Goal: Use online tool/utility: Utilize a website feature to perform a specific function

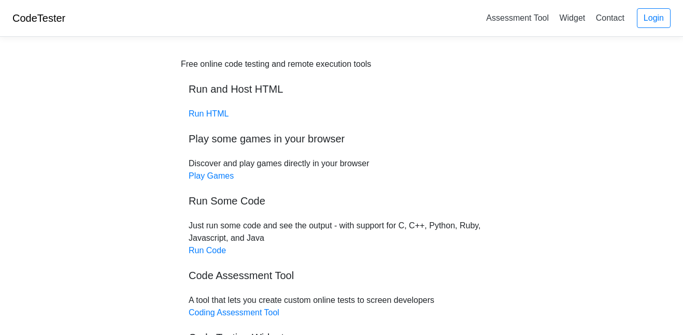
click at [205, 115] on link "Run HTML" at bounding box center [209, 113] width 40 height 9
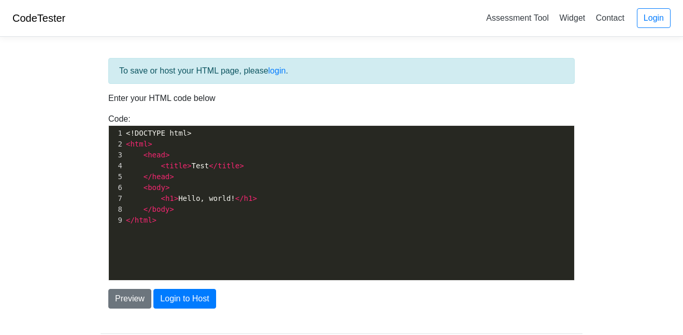
click at [214, 137] on pre "<!DOCTYPE html>" at bounding box center [349, 133] width 451 height 11
type textarea "<!DOCTYPE html> <html> <head> <title>Test</title> </head> <body> <h1>Hello, wor…"
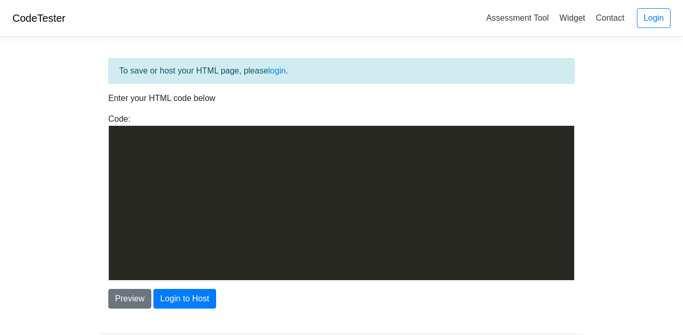
scroll to position [8071, 0]
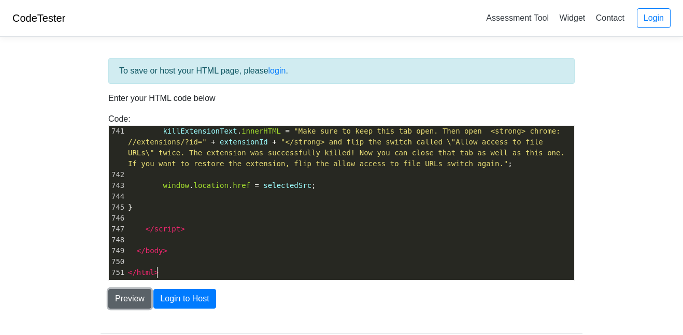
click at [146, 295] on button "Preview" at bounding box center [129, 299] width 43 height 20
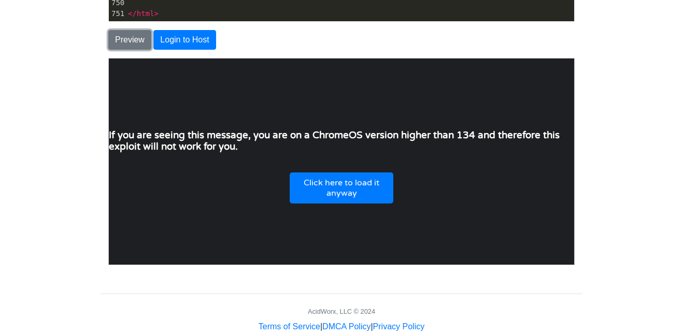
scroll to position [282, 0]
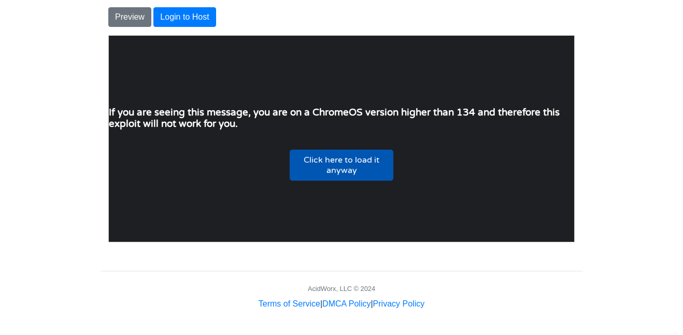
click at [374, 163] on button "Click here to load it anyway" at bounding box center [341, 164] width 104 height 31
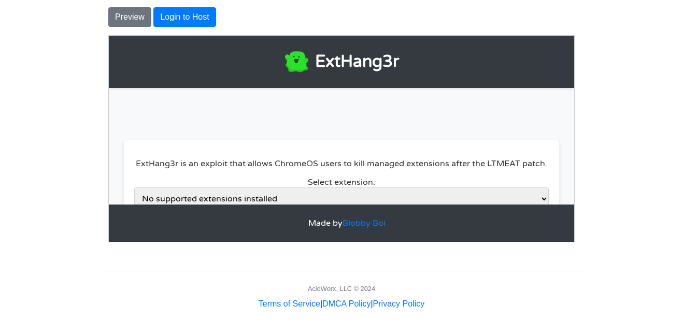
scroll to position [282, 2]
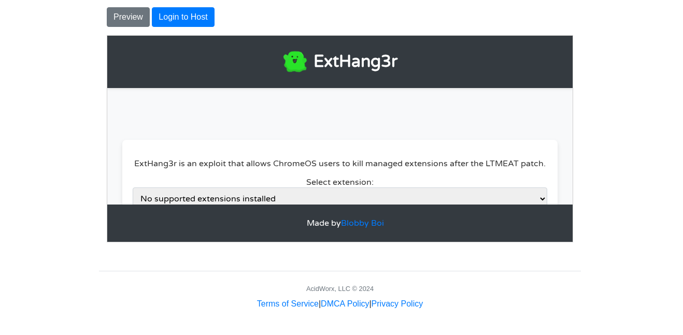
click at [383, 196] on select "No supported extensions installed" at bounding box center [339, 198] width 415 height 23
click at [132, 187] on select "No supported extensions installed" at bounding box center [339, 198] width 415 height 23
click at [378, 219] on link "Blobby Boi" at bounding box center [362, 223] width 43 height 10
click at [134, 25] on button "Preview" at bounding box center [128, 17] width 43 height 20
click at [131, 23] on button "Preview" at bounding box center [128, 17] width 43 height 20
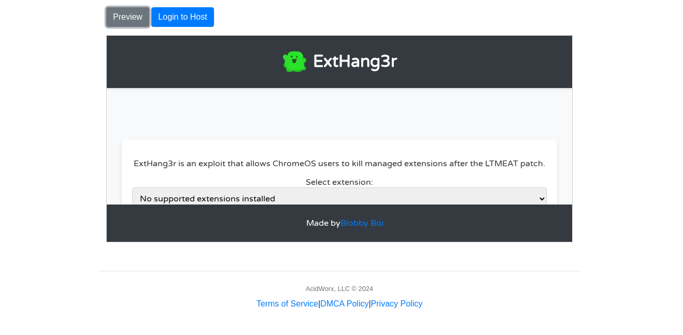
scroll to position [0, 2]
